Goal: Navigation & Orientation: Find specific page/section

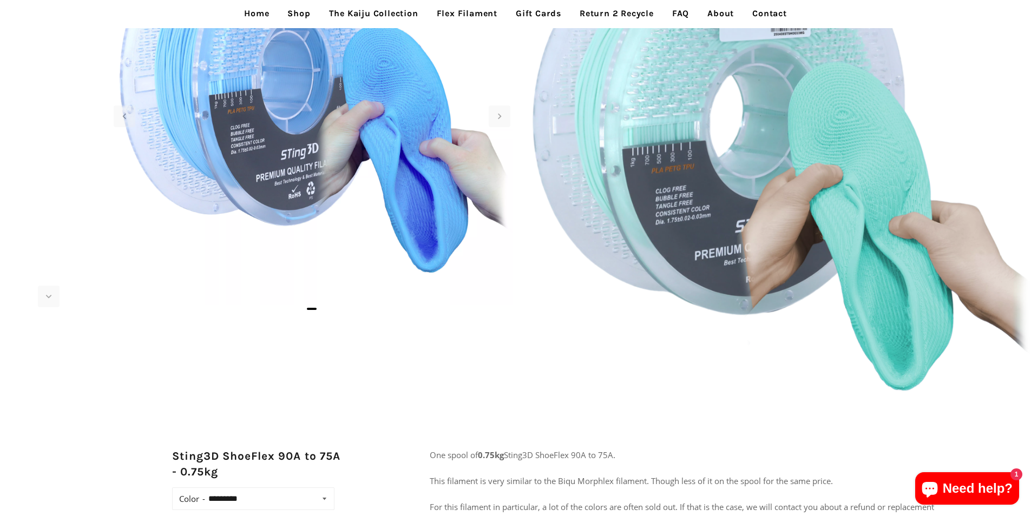
scroll to position [216, 0]
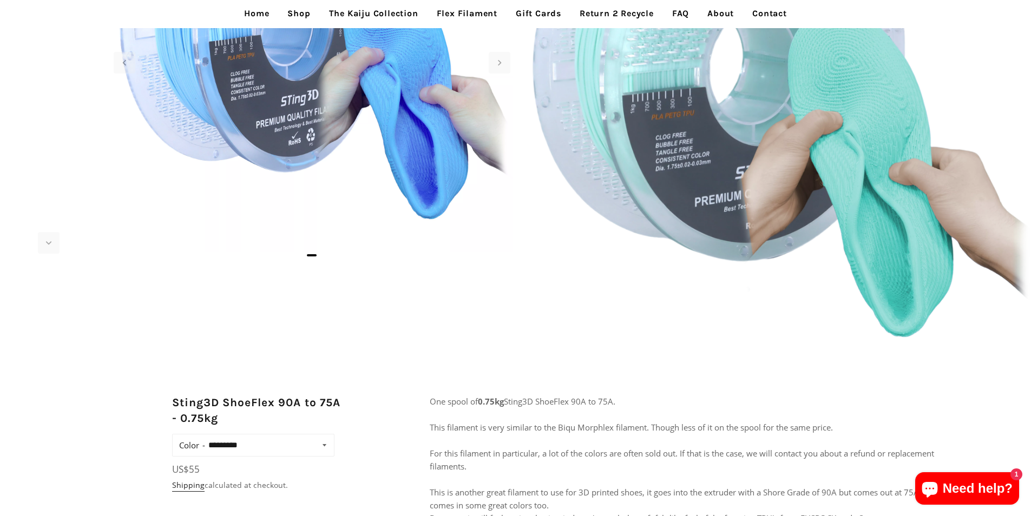
click at [336, 19] on link "The Kaiju Collection" at bounding box center [374, 13] width 106 height 27
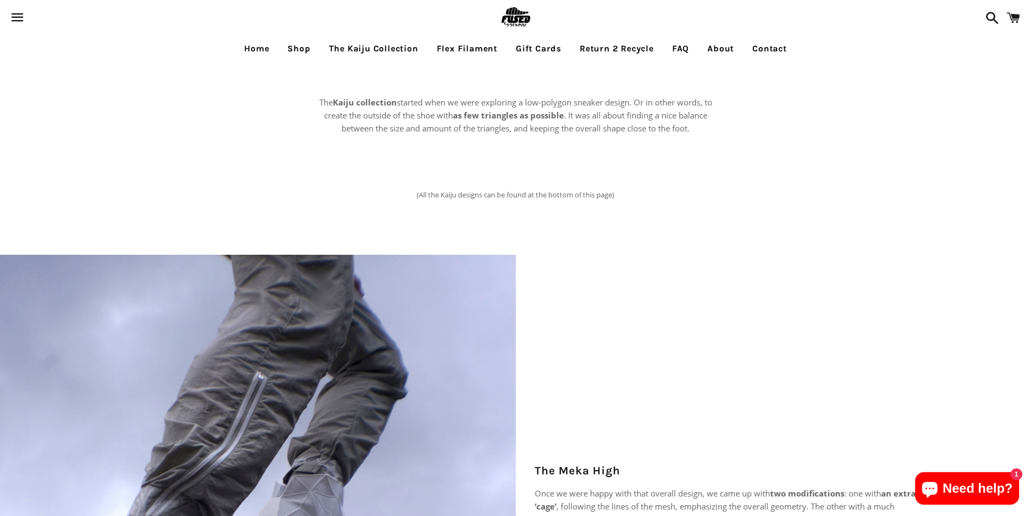
click at [995, 10] on span at bounding box center [989, 18] width 19 height 32
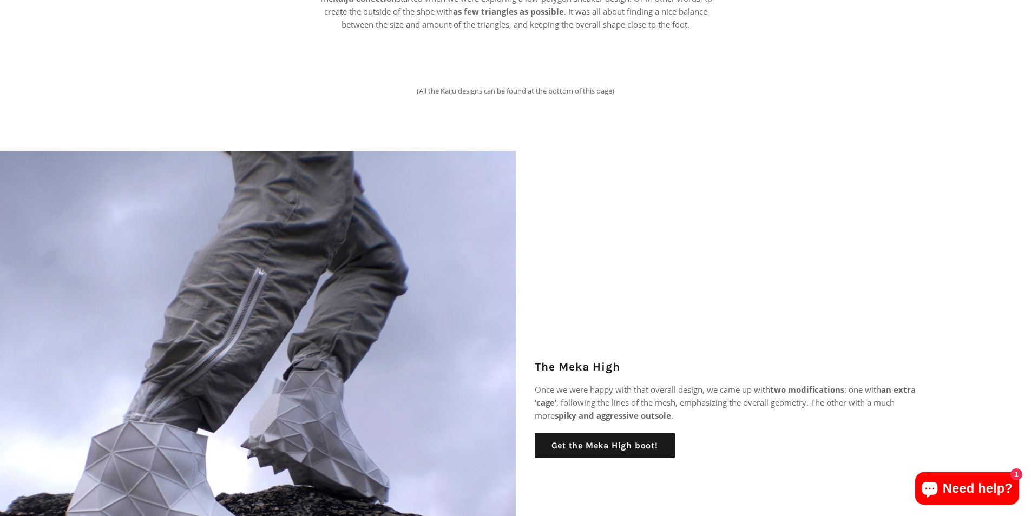
scroll to position [162, 0]
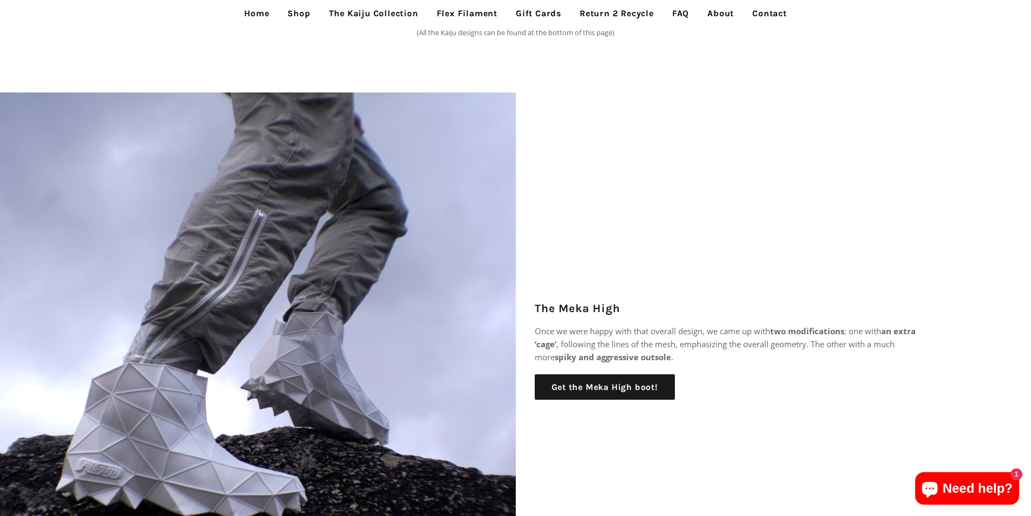
click at [250, 15] on link "Home" at bounding box center [256, 13] width 41 height 27
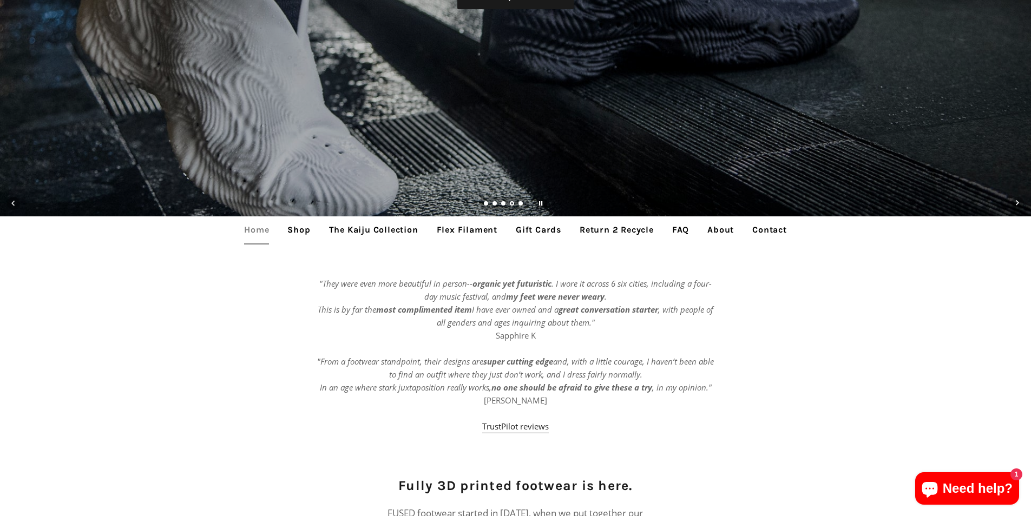
scroll to position [353, 0]
